Goal: Find specific page/section: Find specific page/section

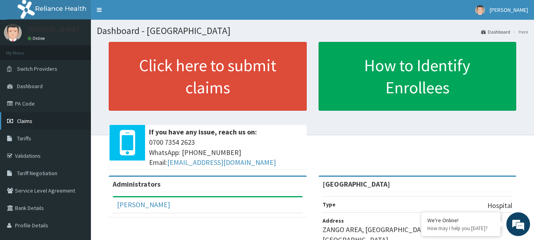
click at [33, 118] on link "Claims" at bounding box center [45, 120] width 91 height 17
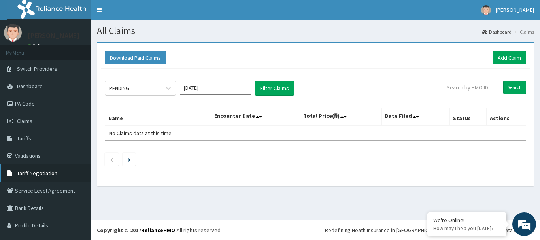
click at [41, 171] on span "Tariff Negotiation" at bounding box center [37, 172] width 40 height 7
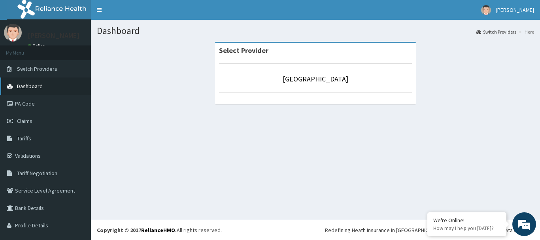
click at [28, 85] on span "Dashboard" at bounding box center [30, 86] width 26 height 7
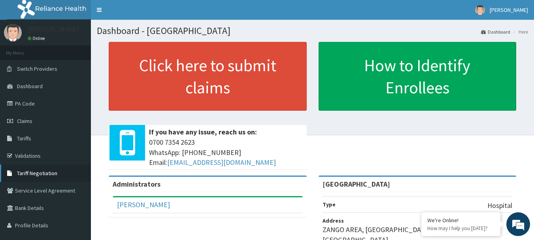
click at [34, 174] on span "Tariff Negotiation" at bounding box center [37, 172] width 40 height 7
